Goal: Navigation & Orientation: Find specific page/section

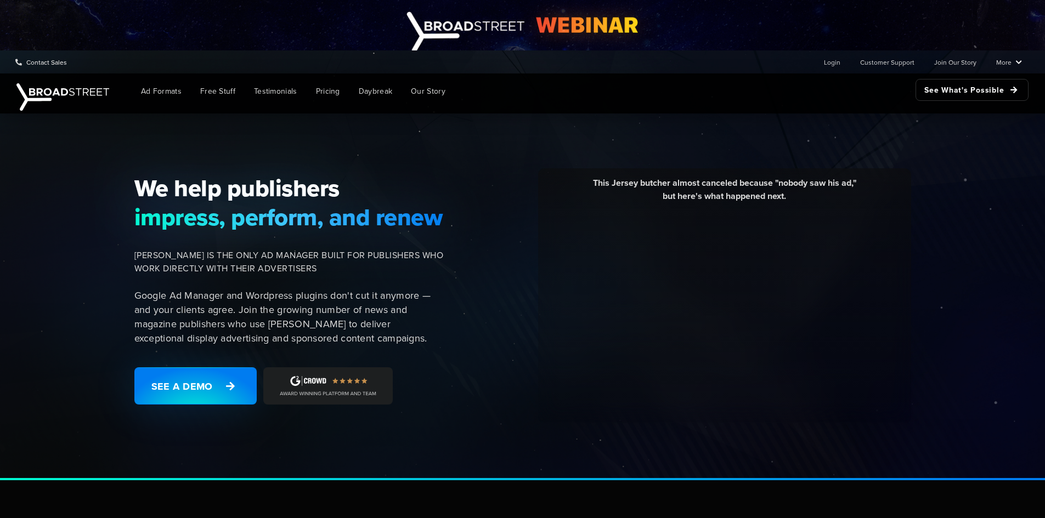
scroll to position [219, 0]
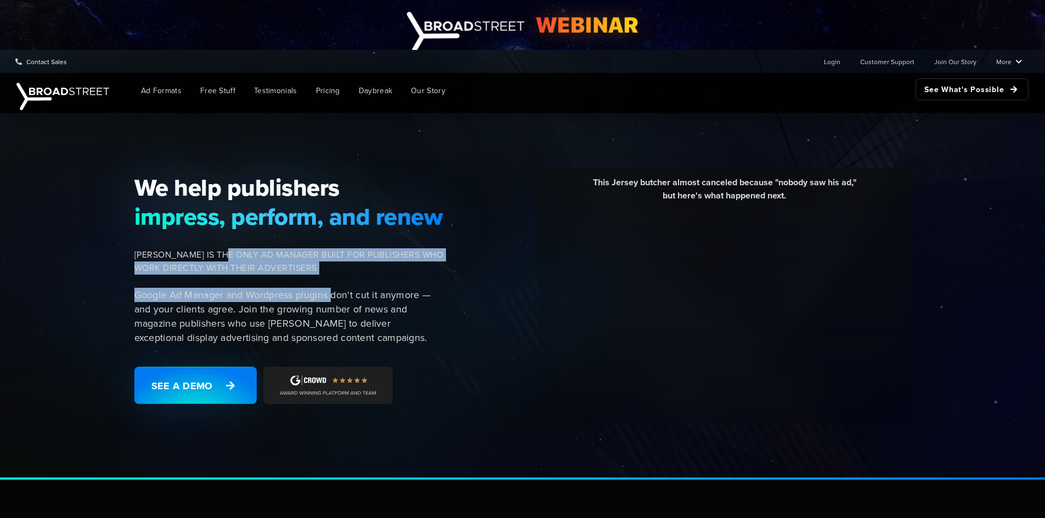
drag, startPoint x: 230, startPoint y: 253, endPoint x: 332, endPoint y: 281, distance: 106.2
click at [332, 281] on div "We help publishers impress, perform, and renew [PERSON_NAME] IS THE ONLY AD MAN…" at bounding box center [292, 295] width 329 height 244
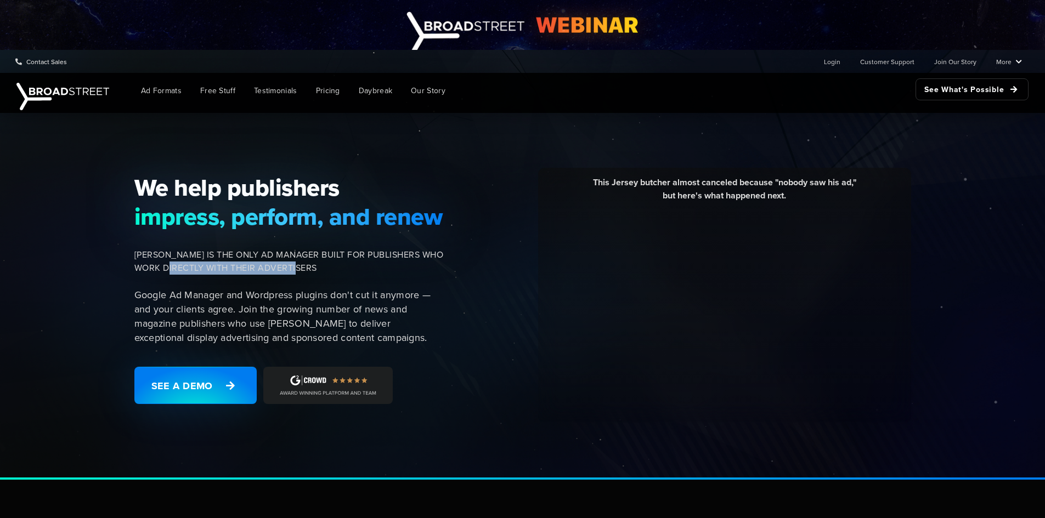
drag, startPoint x: 175, startPoint y: 262, endPoint x: 307, endPoint y: 270, distance: 132.4
click at [307, 270] on span "[PERSON_NAME] IS THE ONLY AD MANAGER BUILT FOR PUBLISHERS WHO WORK DIRECTLY WIT…" at bounding box center [288, 261] width 309 height 26
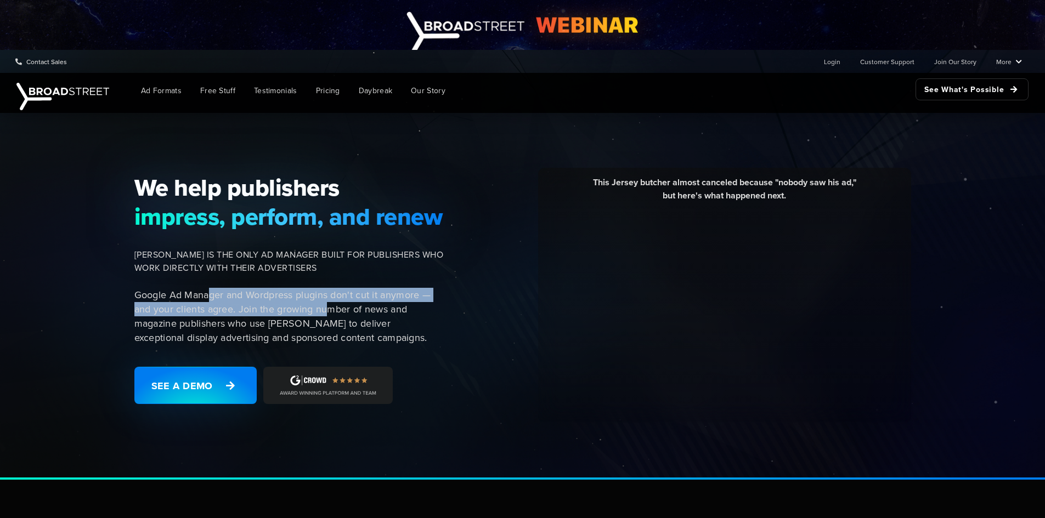
drag, startPoint x: 207, startPoint y: 294, endPoint x: 325, endPoint y: 312, distance: 119.8
click at [325, 312] on p "Google Ad Manager and Wordpress plugins don't cut it anymore — and your clients…" at bounding box center [288, 316] width 309 height 57
click at [334, 301] on p "Google Ad Manager and Wordpress plugins don't cut it anymore — and your clients…" at bounding box center [288, 316] width 309 height 57
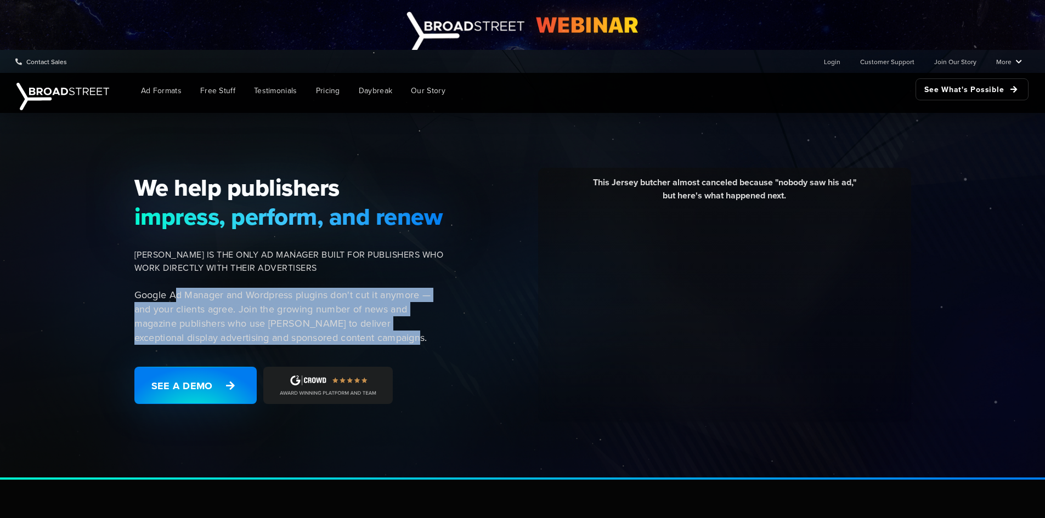
drag, startPoint x: 177, startPoint y: 291, endPoint x: 402, endPoint y: 335, distance: 229.1
click at [402, 335] on p "Google Ad Manager and Wordpress plugins don't cut it anymore — and your clients…" at bounding box center [288, 316] width 309 height 57
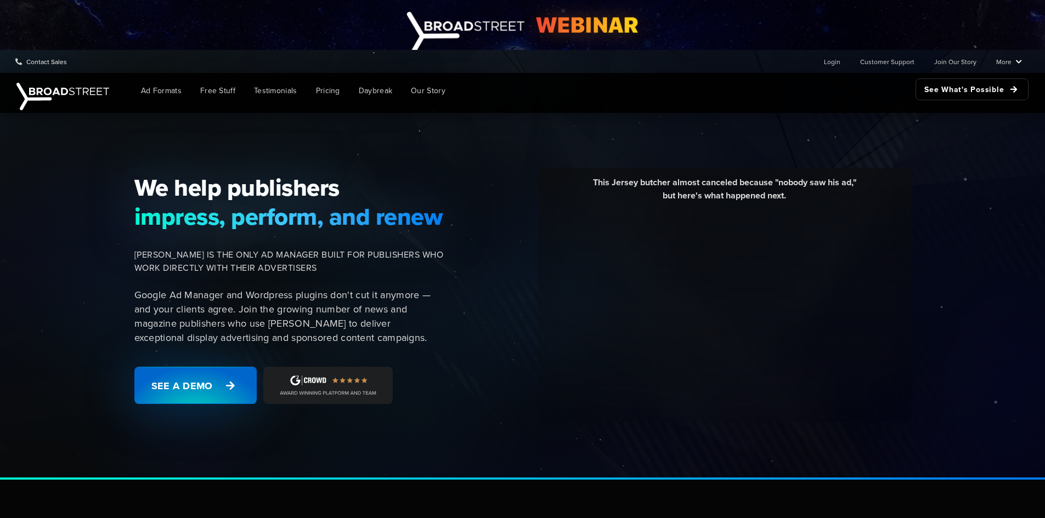
click at [239, 383] on icon at bounding box center [231, 385] width 18 height 19
